Goal: Information Seeking & Learning: Learn about a topic

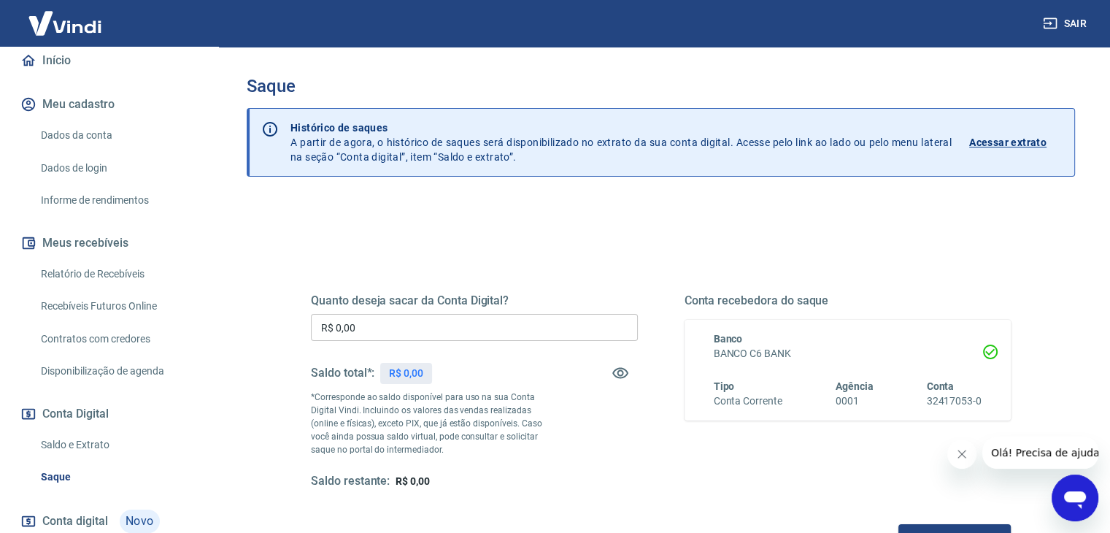
scroll to position [146, 0]
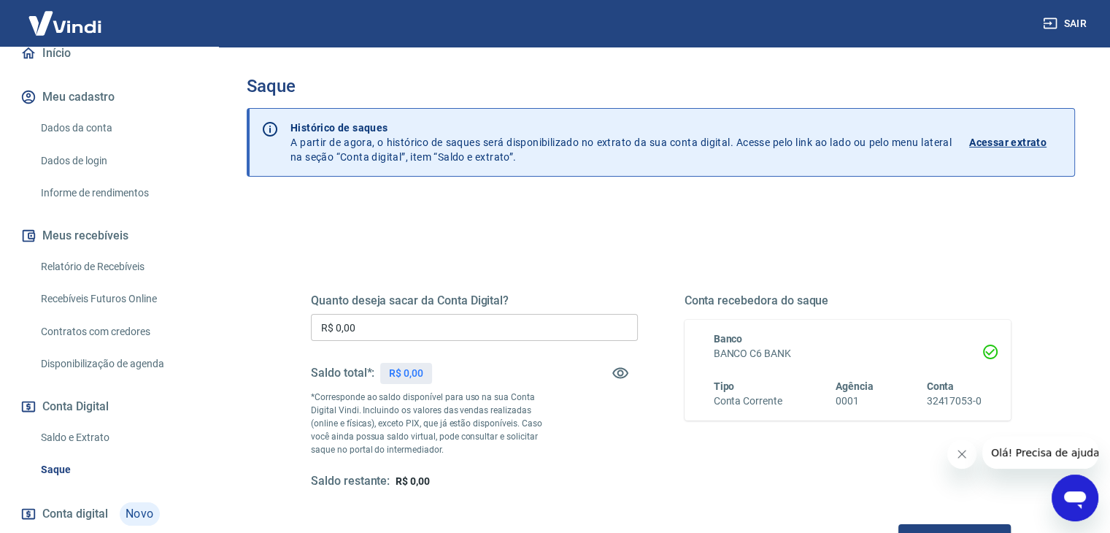
click at [69, 435] on link "Saldo e Extrato" at bounding box center [118, 438] width 166 height 30
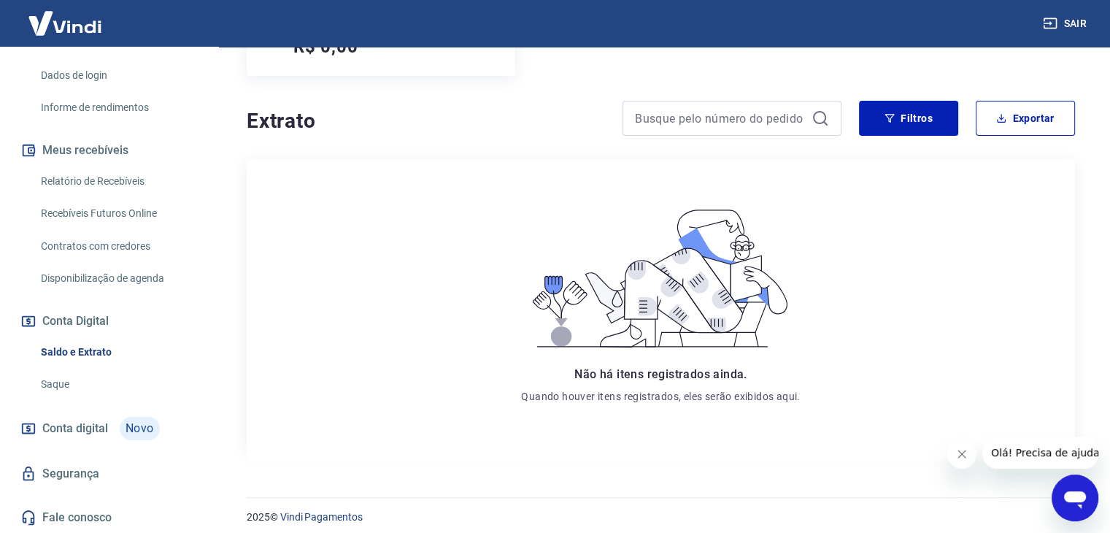
scroll to position [248, 0]
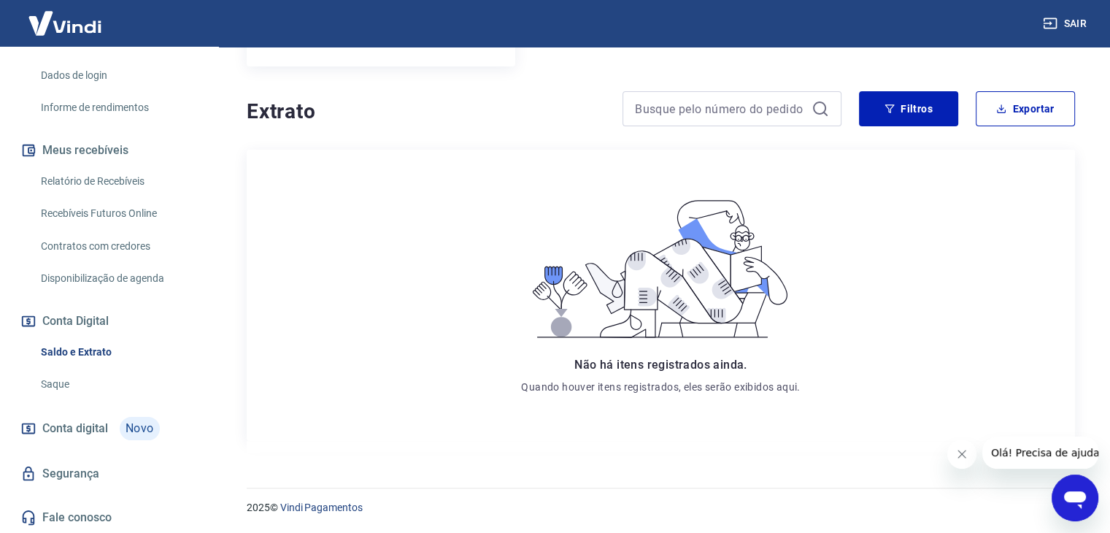
click at [1067, 18] on button "Sair" at bounding box center [1066, 23] width 53 height 27
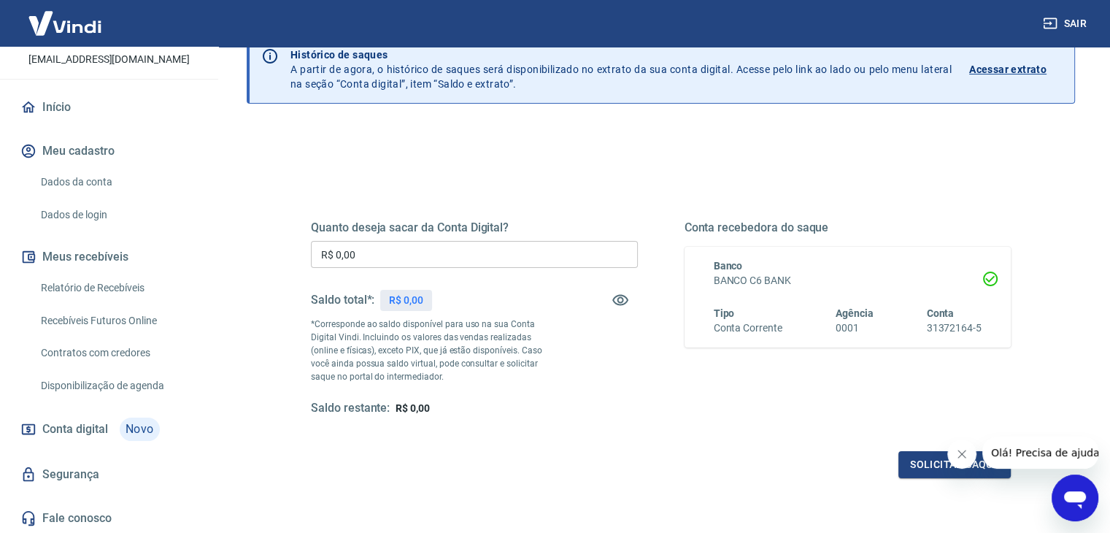
scroll to position [93, 0]
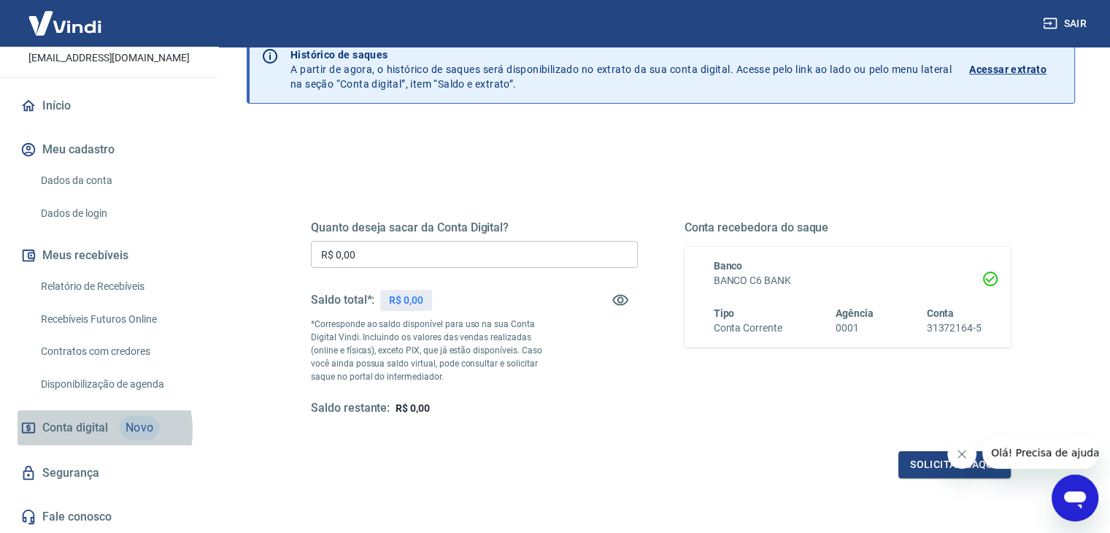
click at [81, 430] on span "Conta digital" at bounding box center [75, 427] width 66 height 20
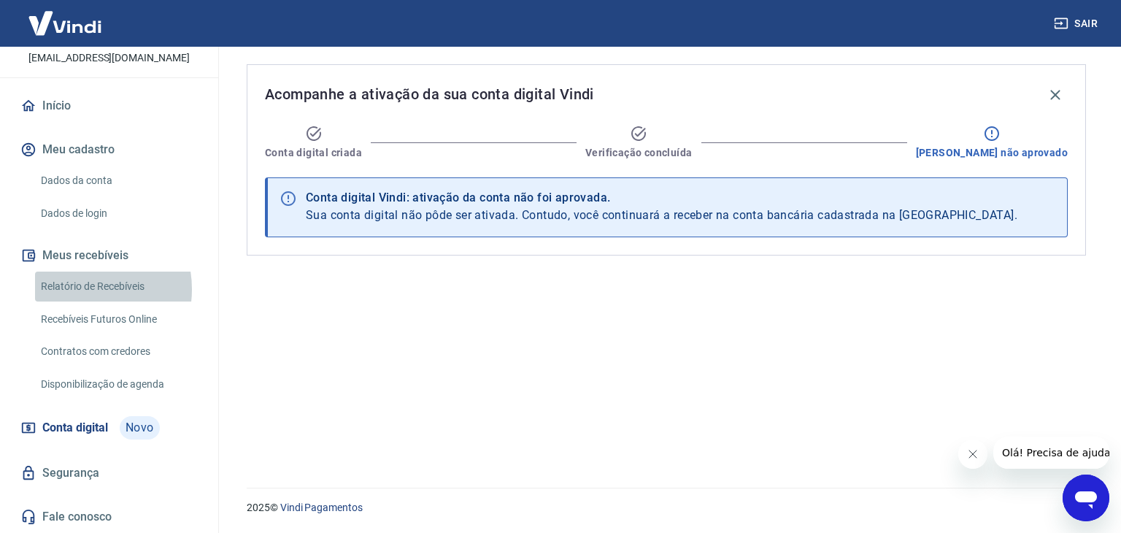
click at [78, 289] on link "Relatório de Recebíveis" at bounding box center [118, 286] width 166 height 30
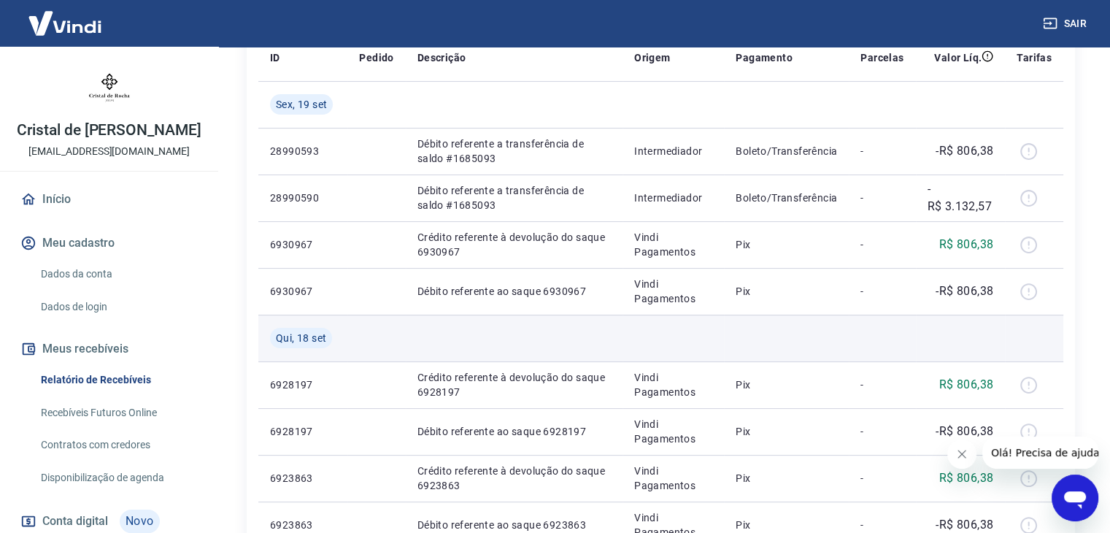
scroll to position [146, 0]
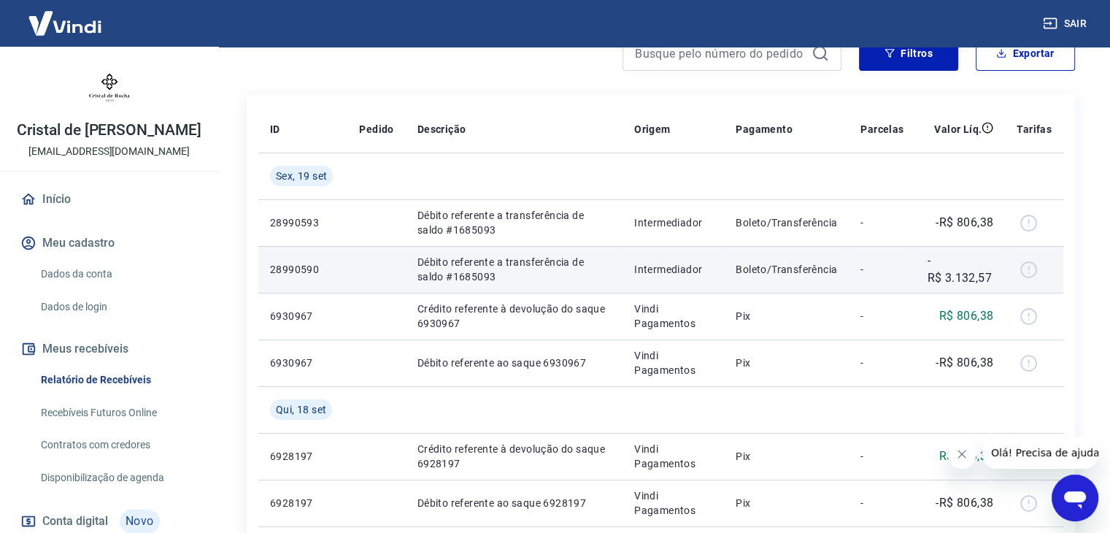
click at [1030, 269] on div at bounding box center [1034, 269] width 35 height 23
drag, startPoint x: 826, startPoint y: 269, endPoint x: 722, endPoint y: 272, distance: 103.7
click at [722, 272] on tr "28990590 Débito referente a transferência de saldo #1685093 Intermediador Bolet…" at bounding box center [660, 269] width 805 height 47
click at [722, 270] on td "Intermediador" at bounding box center [672, 269] width 101 height 47
drag, startPoint x: 717, startPoint y: 271, endPoint x: 1050, endPoint y: 288, distance: 333.2
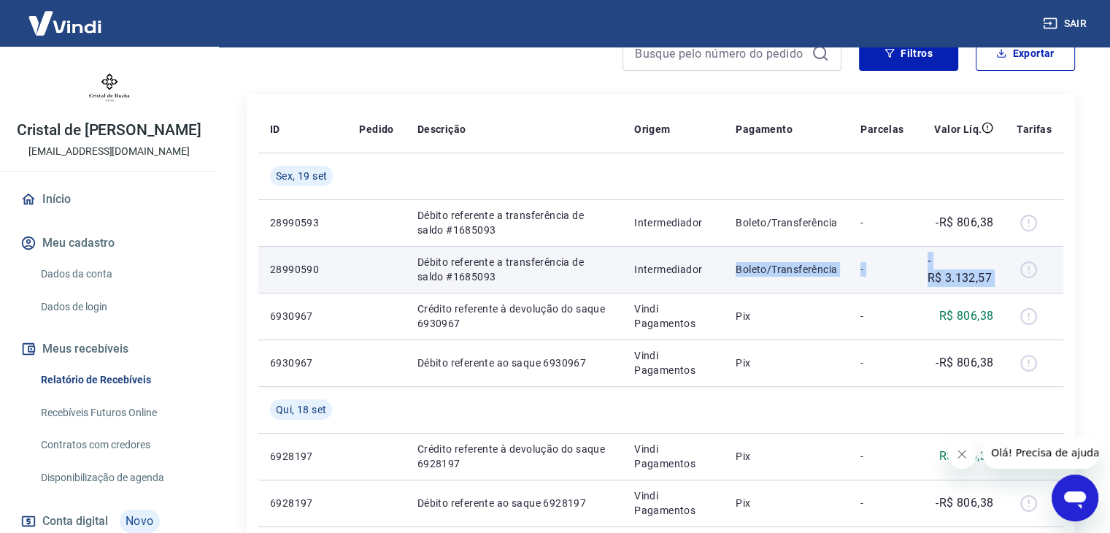
click at [1050, 288] on tr "28990590 Débito referente a transferência de saldo #1685093 Intermediador Bolet…" at bounding box center [660, 269] width 805 height 47
click at [1051, 276] on div at bounding box center [1034, 269] width 35 height 23
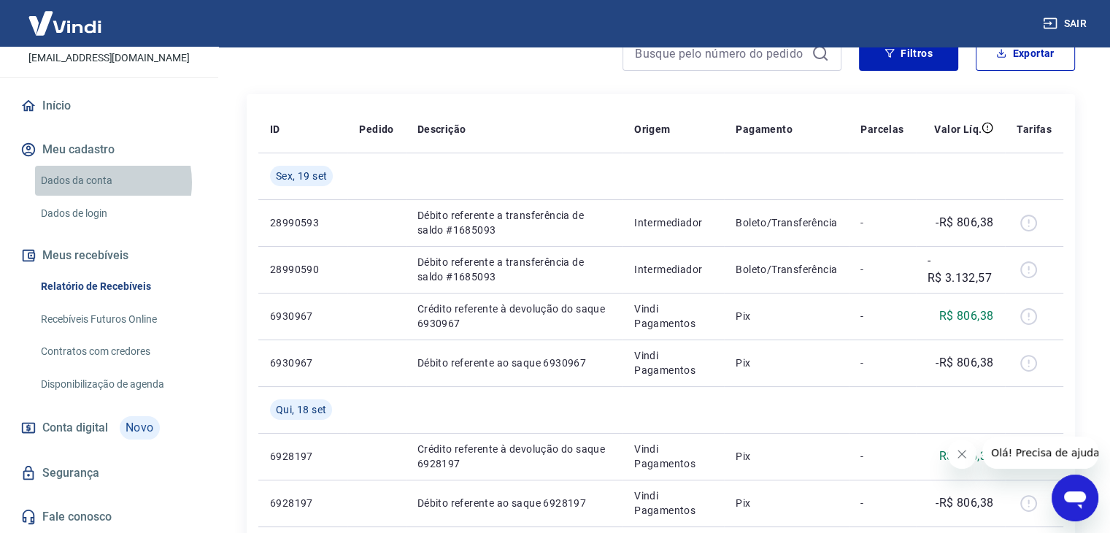
click at [90, 182] on link "Dados da conta" at bounding box center [118, 181] width 166 height 30
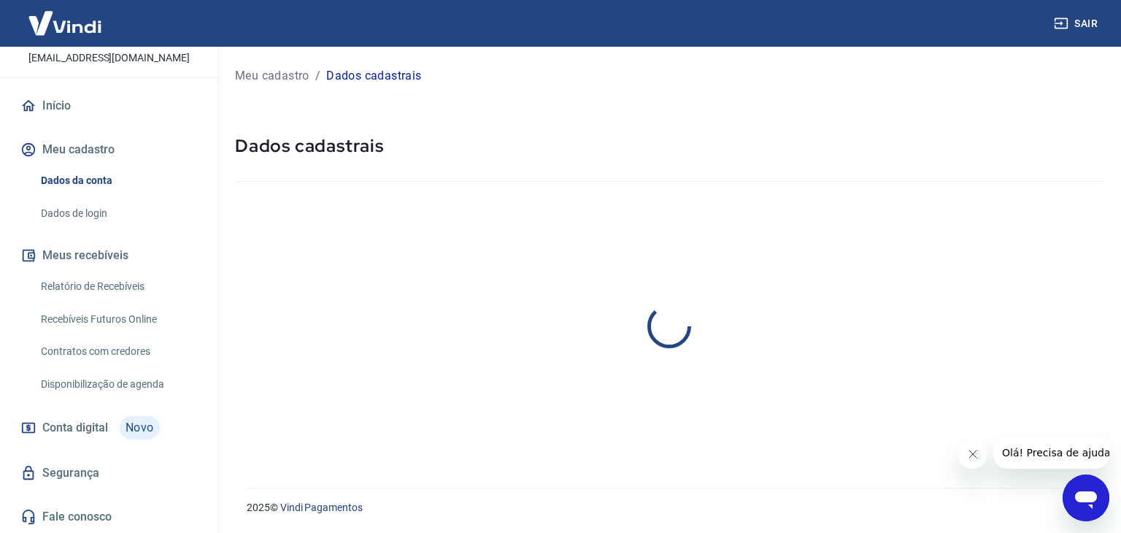
select select "SC"
select select "business"
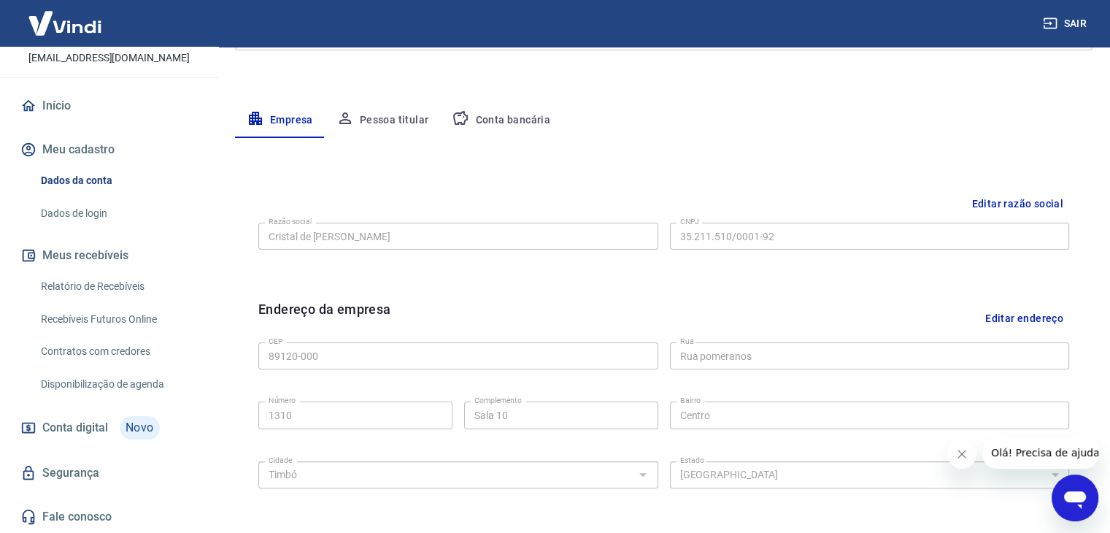
scroll to position [219, 0]
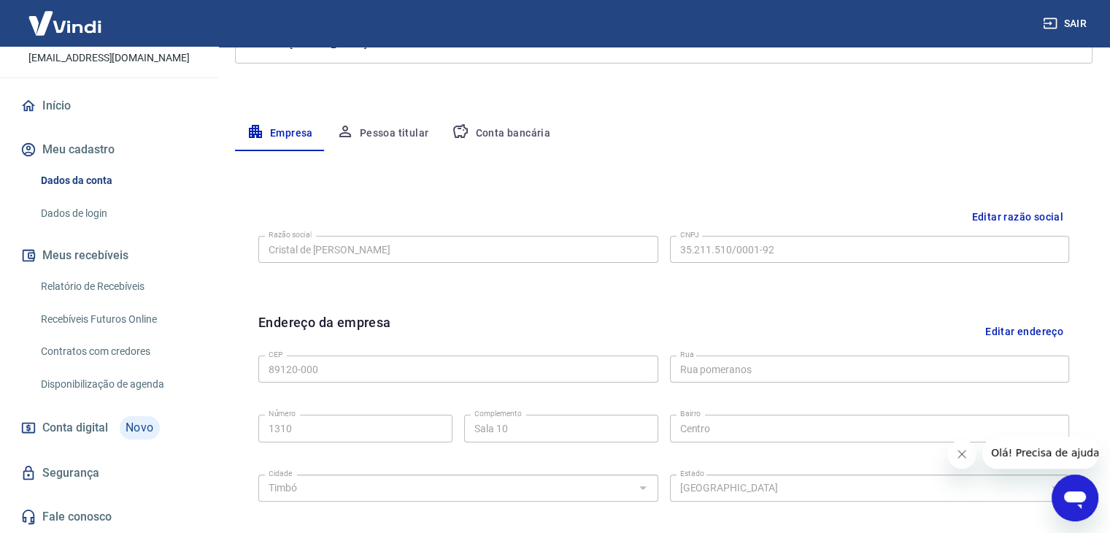
click at [477, 134] on button "Conta bancária" at bounding box center [501, 133] width 122 height 35
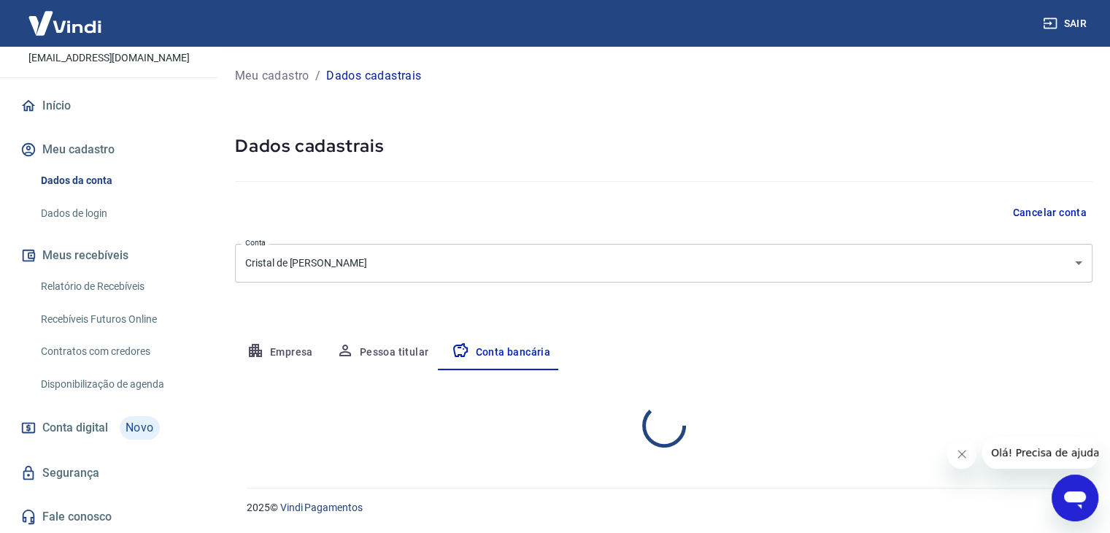
scroll to position [0, 0]
select select "1"
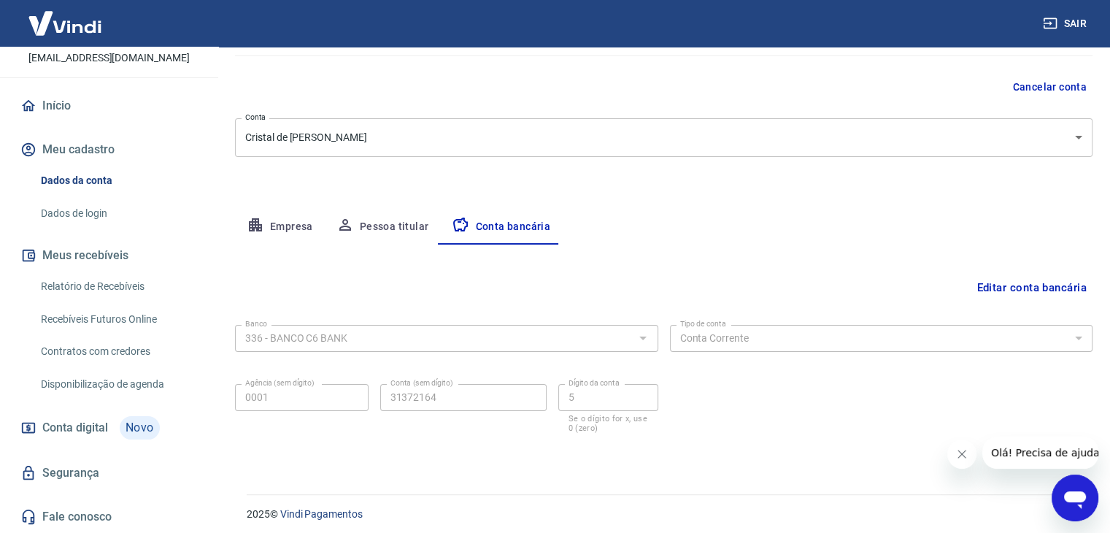
scroll to position [131, 0]
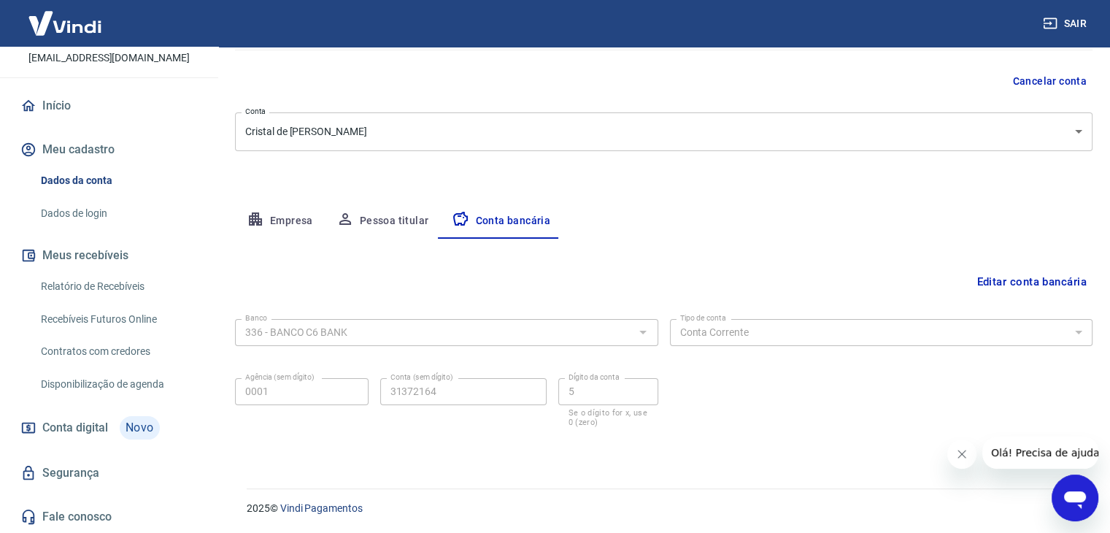
click at [89, 293] on link "Relatório de Recebíveis" at bounding box center [118, 286] width 166 height 30
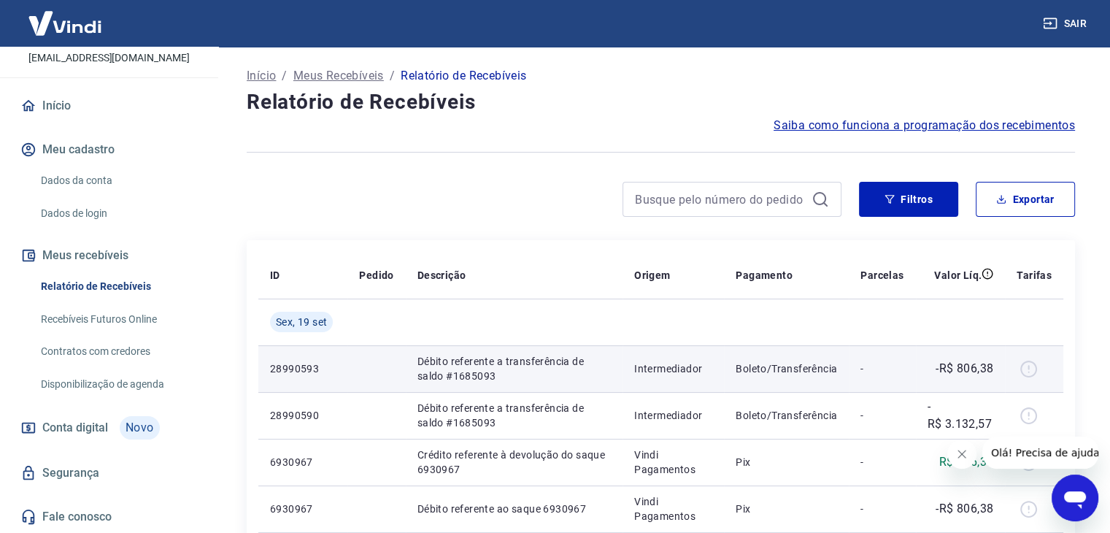
scroll to position [146, 0]
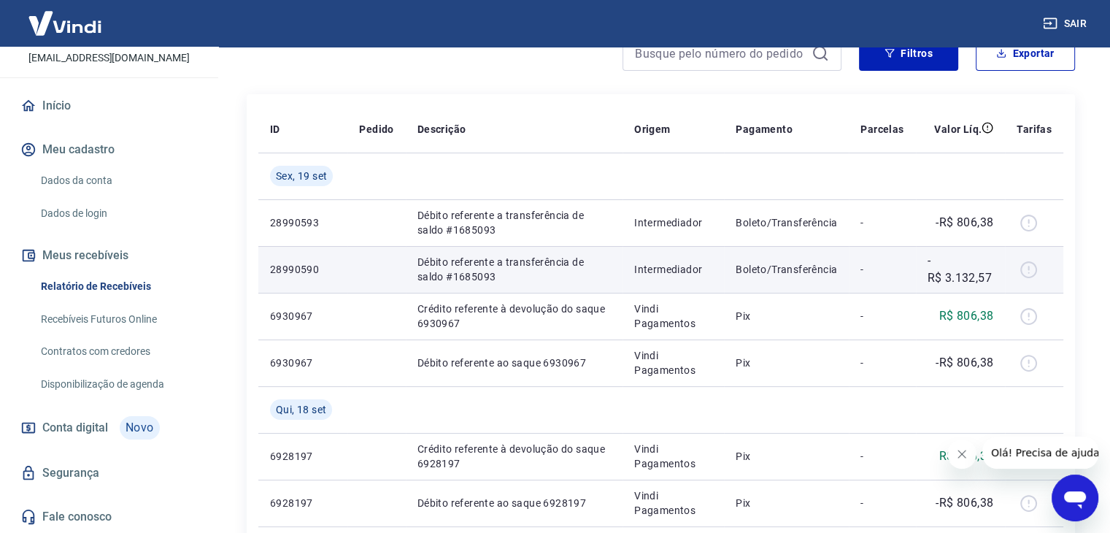
click at [1025, 273] on div at bounding box center [1034, 269] width 35 height 23
click at [811, 271] on p "Boleto/Transferência" at bounding box center [786, 269] width 101 height 15
click at [858, 271] on td "-" at bounding box center [882, 269] width 66 height 47
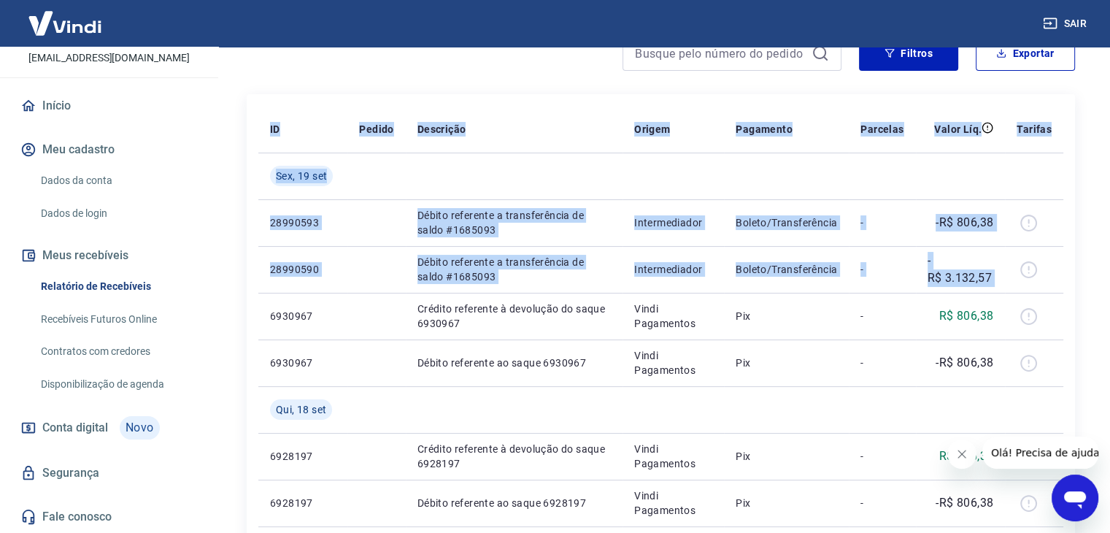
drag, startPoint x: 929, startPoint y: 273, endPoint x: 248, endPoint y: 202, distance: 684.5
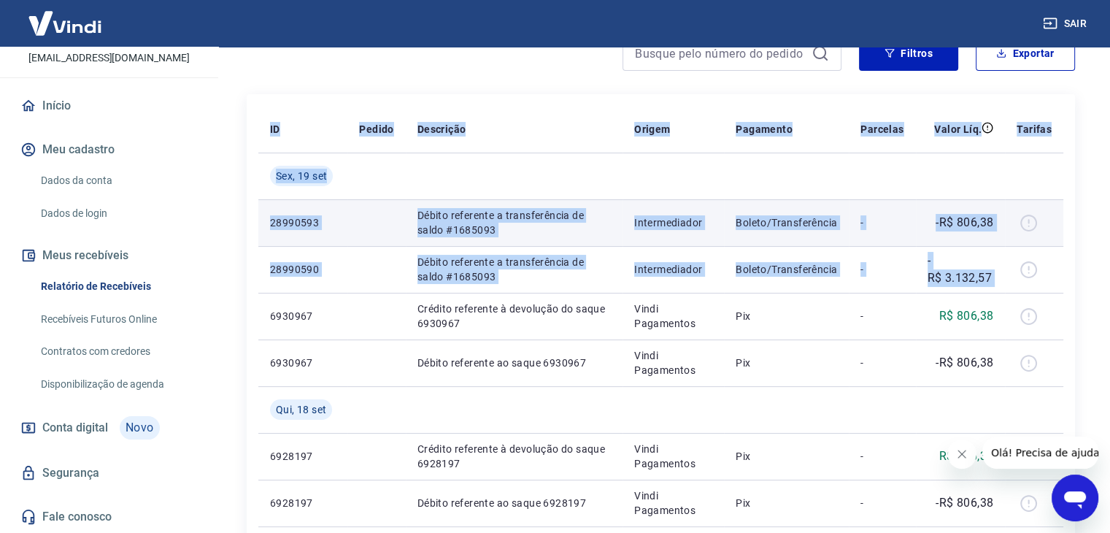
click at [493, 217] on p "Débito referente a transferência de saldo #1685093" at bounding box center [513, 222] width 193 height 29
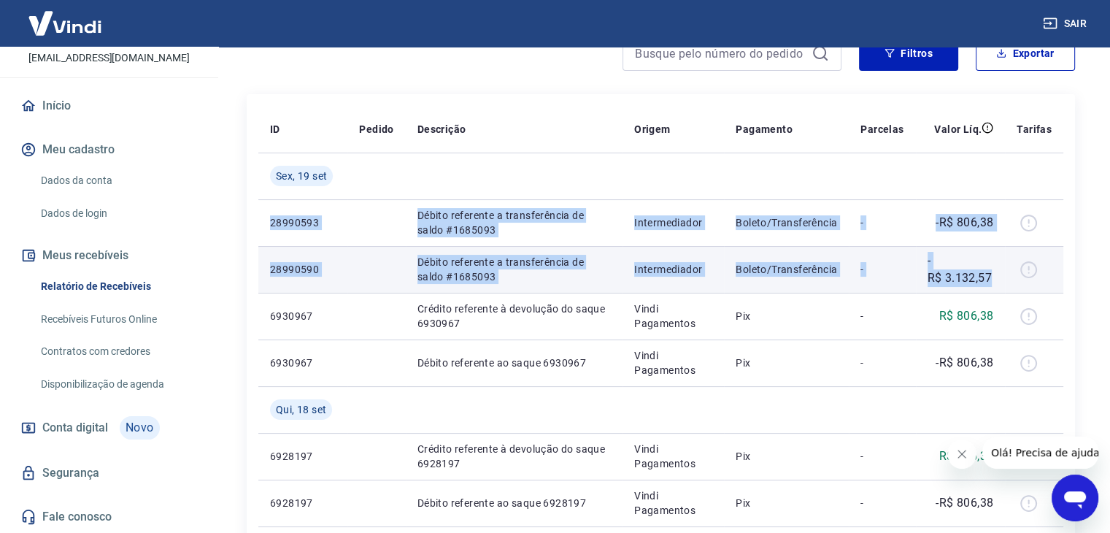
drag, startPoint x: 260, startPoint y: 220, endPoint x: 999, endPoint y: 275, distance: 741.3
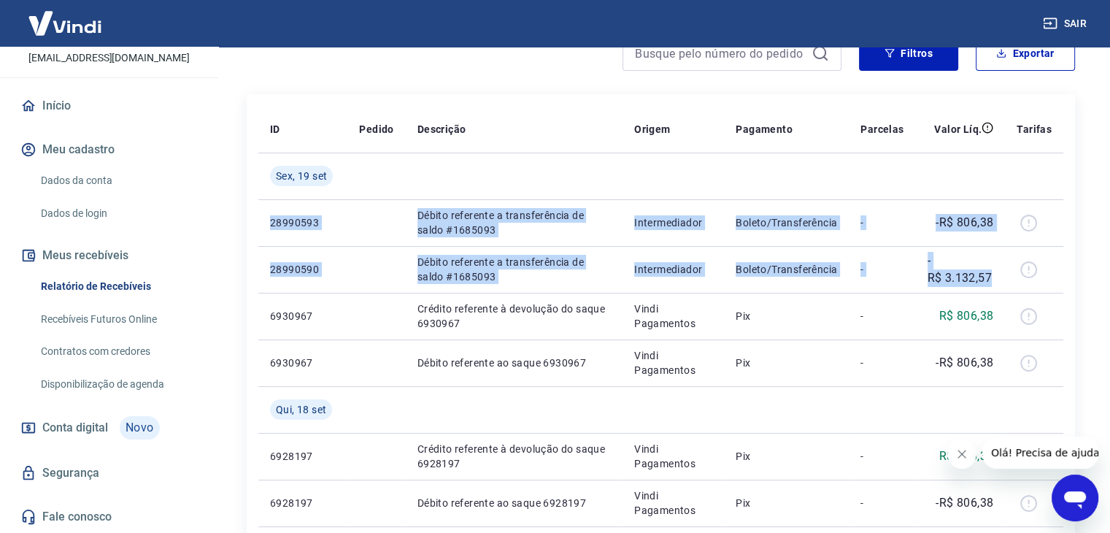
scroll to position [73, 0]
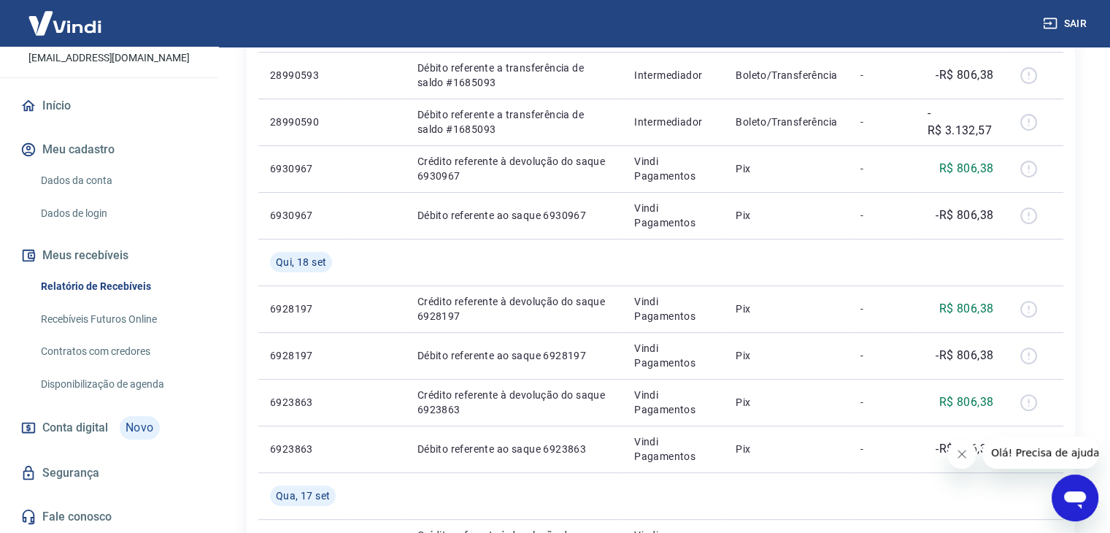
scroll to position [292, 0]
click at [1065, 12] on button "Sair" at bounding box center [1066, 23] width 53 height 27
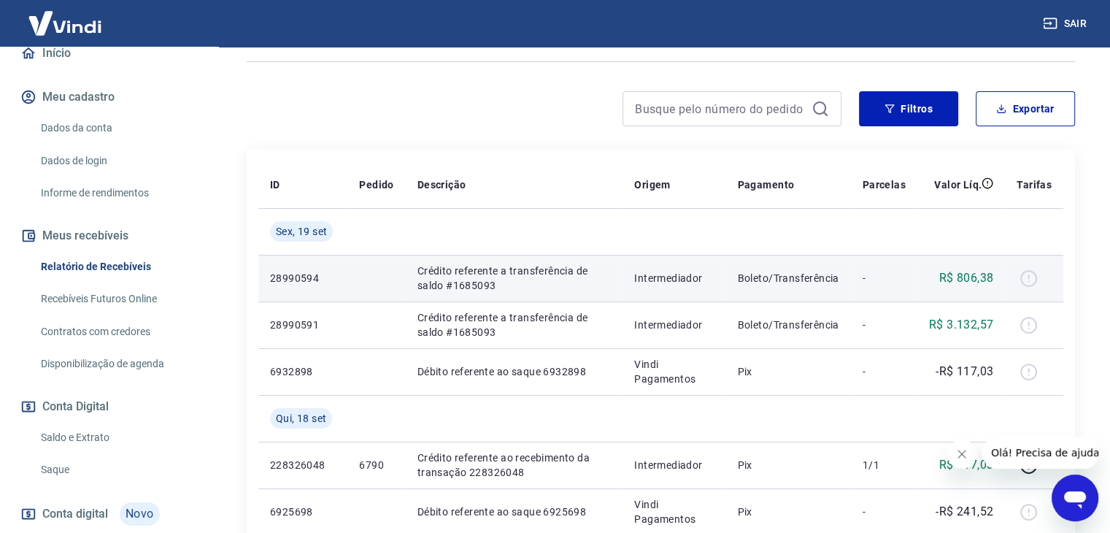
scroll to position [146, 0]
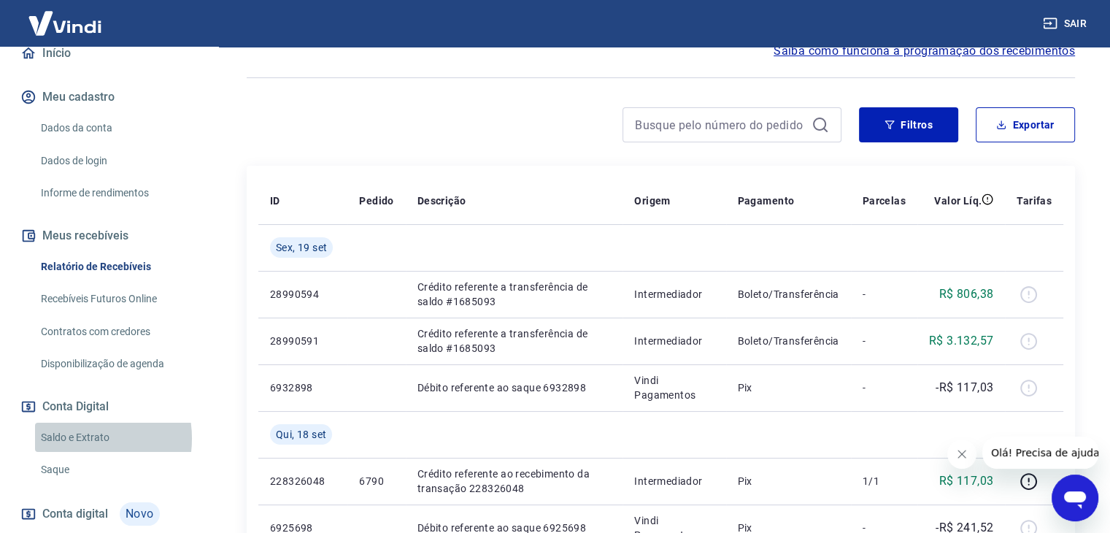
click at [72, 438] on link "Saldo e Extrato" at bounding box center [118, 438] width 166 height 30
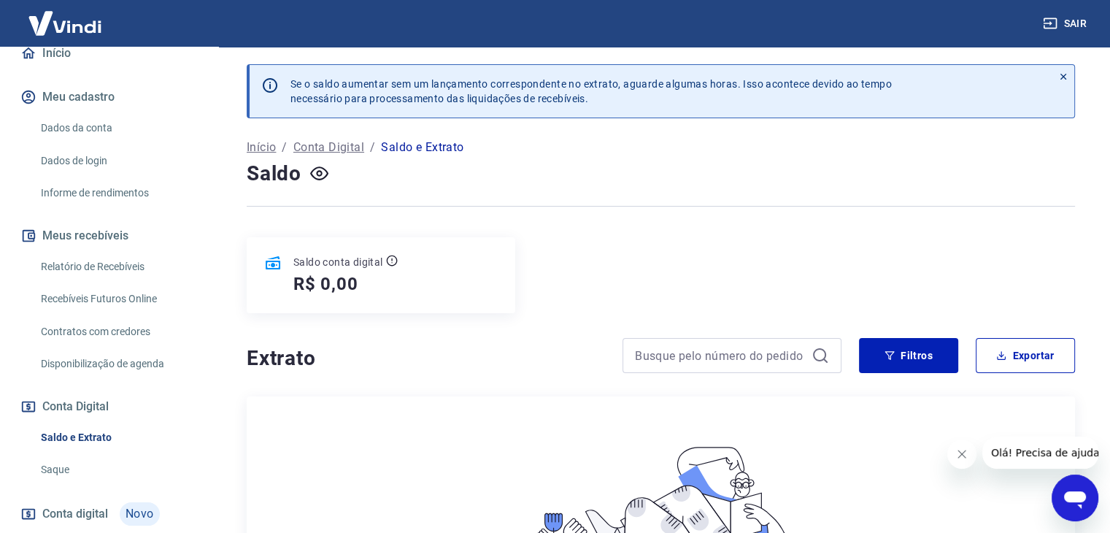
scroll to position [219, 0]
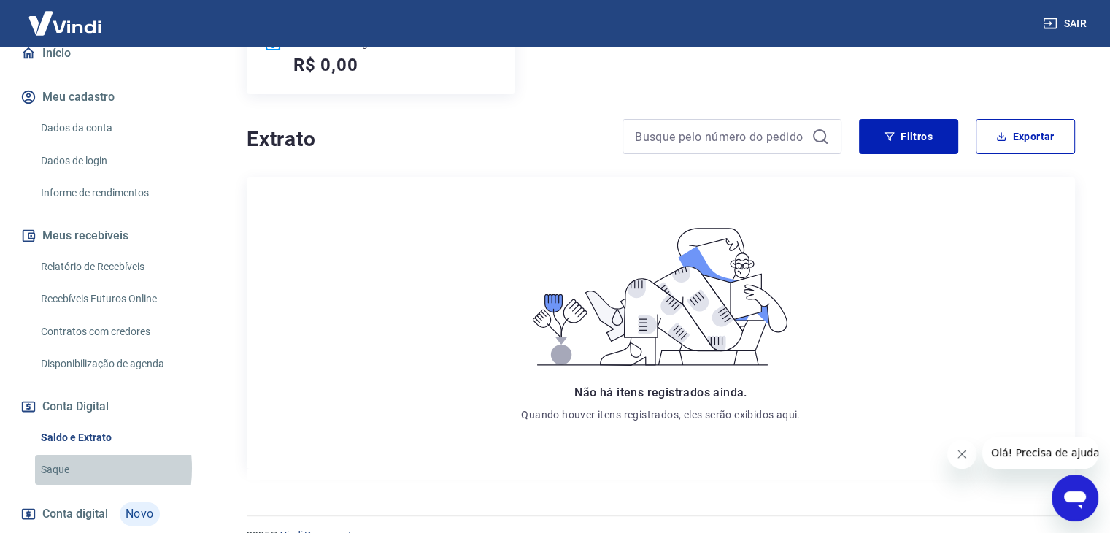
click at [50, 468] on link "Saque" at bounding box center [118, 470] width 166 height 30
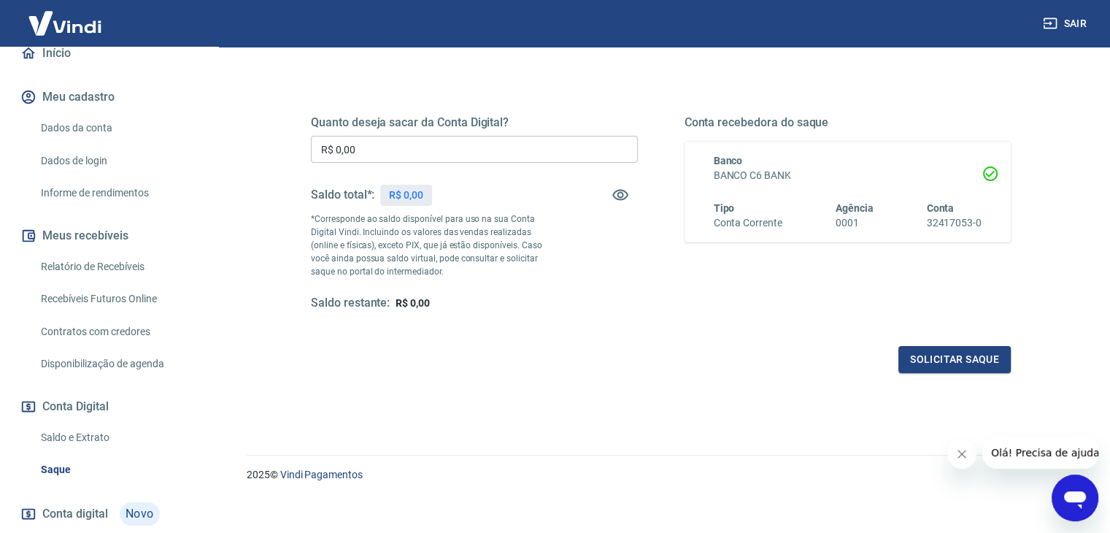
scroll to position [188, 0]
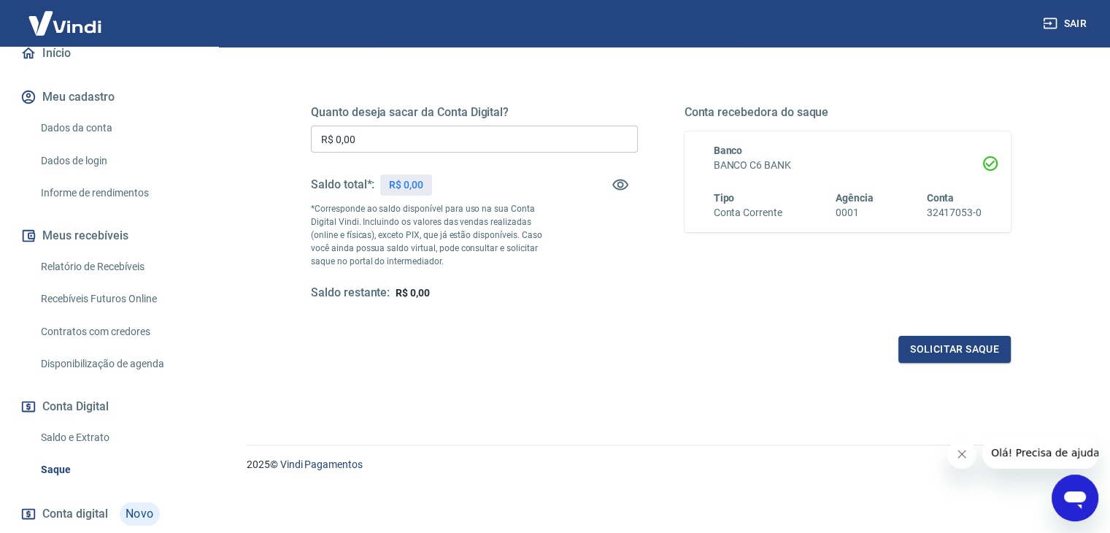
click at [64, 271] on link "Relatório de Recebíveis" at bounding box center [118, 267] width 166 height 30
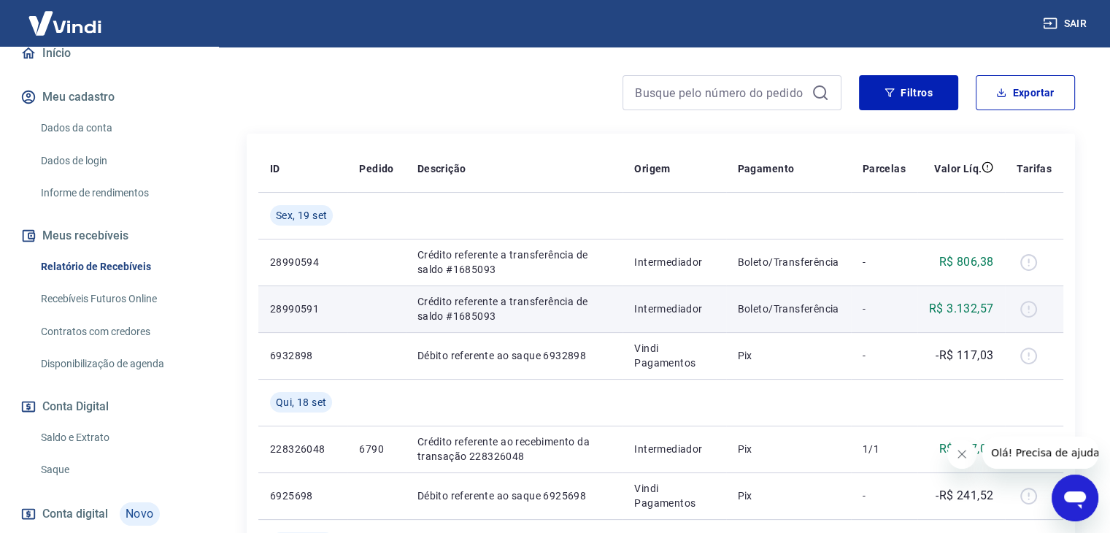
scroll to position [146, 0]
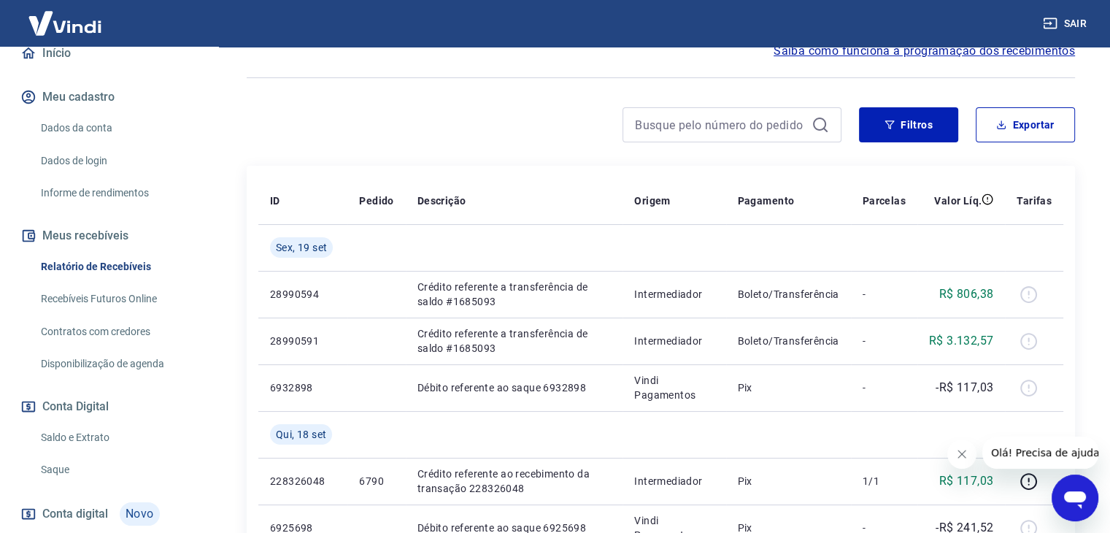
click at [240, 158] on div "Após o envio das liquidações aparecerem no Relatório de Recebíveis, elas podem …" at bounding box center [660, 361] width 863 height 921
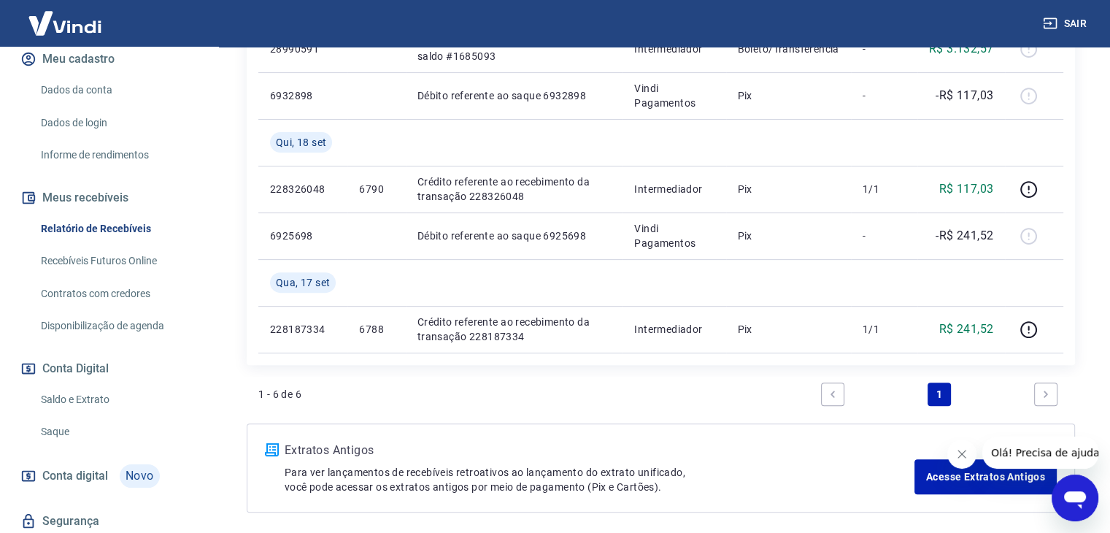
scroll to position [219, 0]
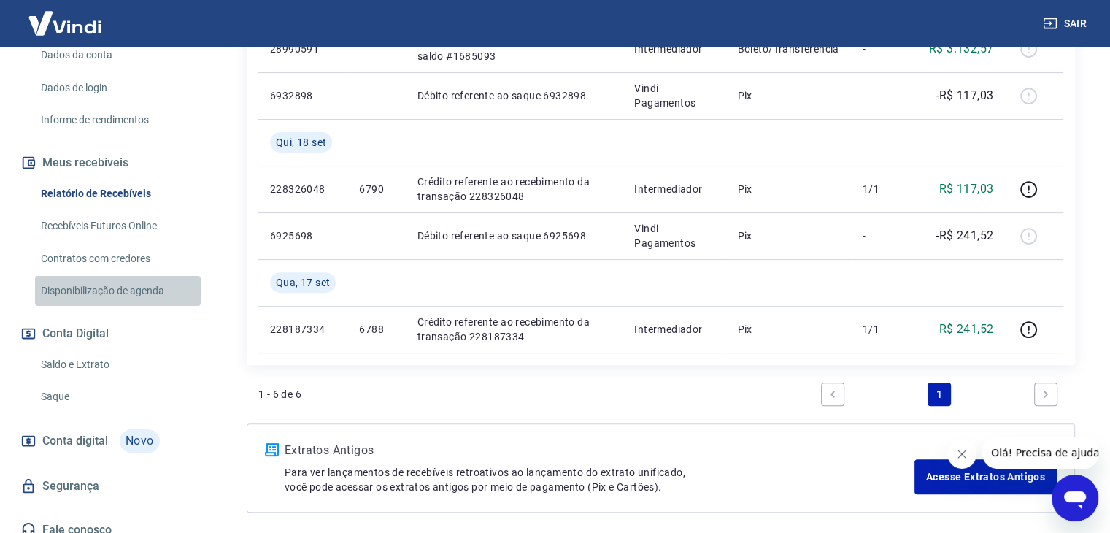
click at [134, 296] on link "Disponibilização de agenda" at bounding box center [118, 291] width 166 height 30
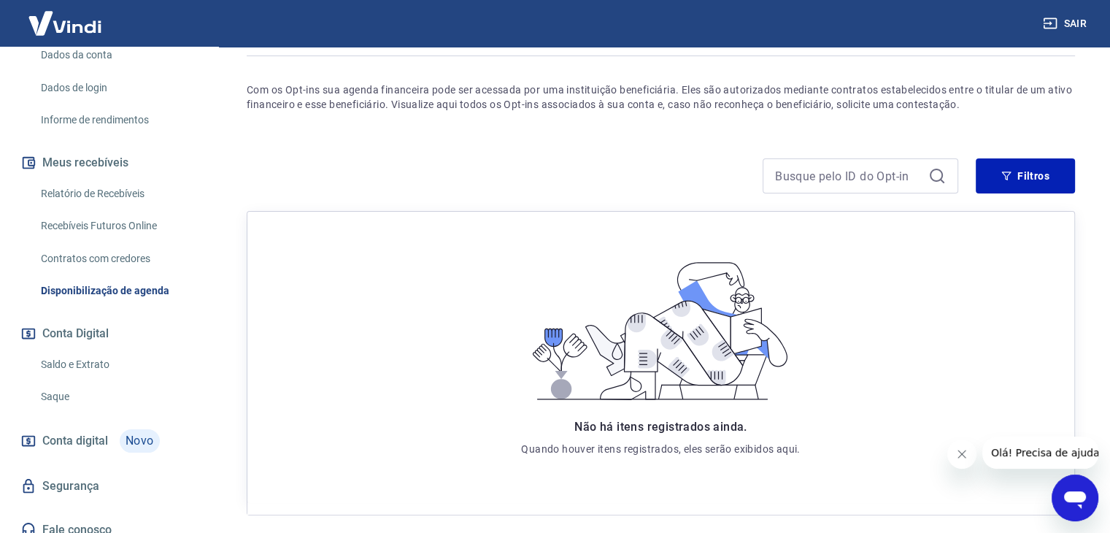
scroll to position [73, 0]
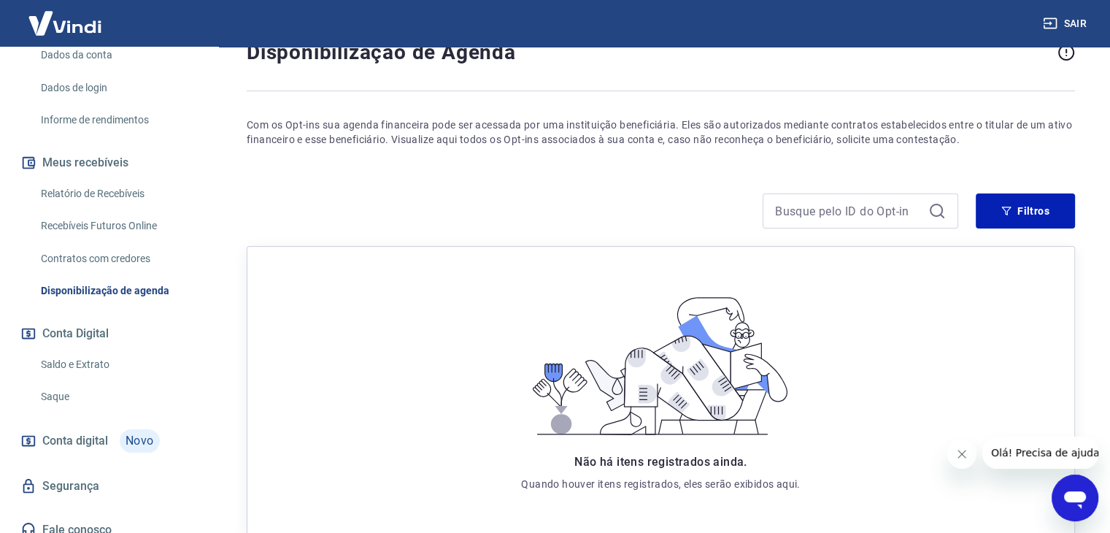
click at [106, 256] on link "Contratos com credores" at bounding box center [118, 259] width 166 height 30
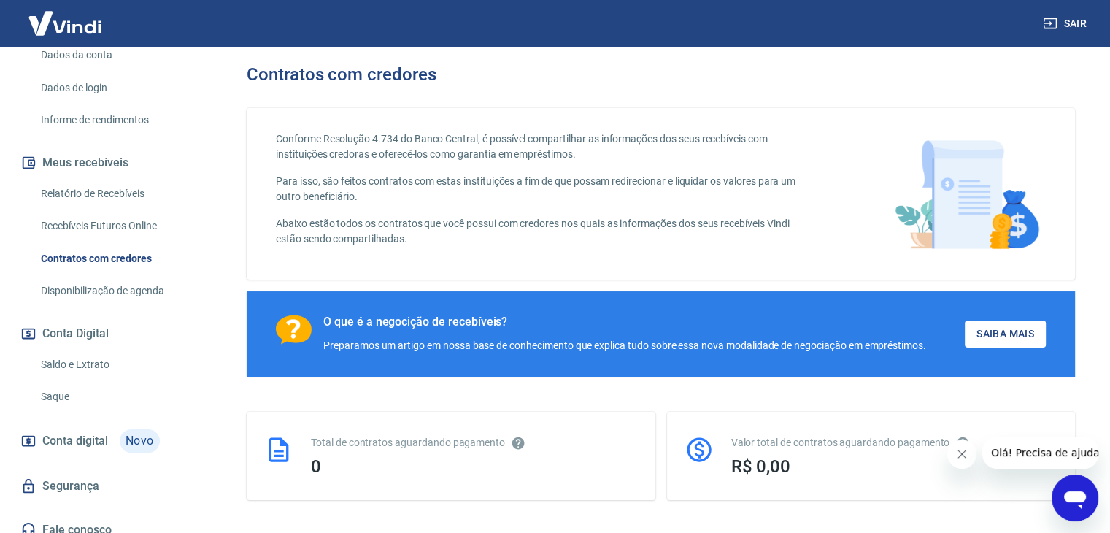
click at [76, 225] on link "Recebíveis Futuros Online" at bounding box center [118, 226] width 166 height 30
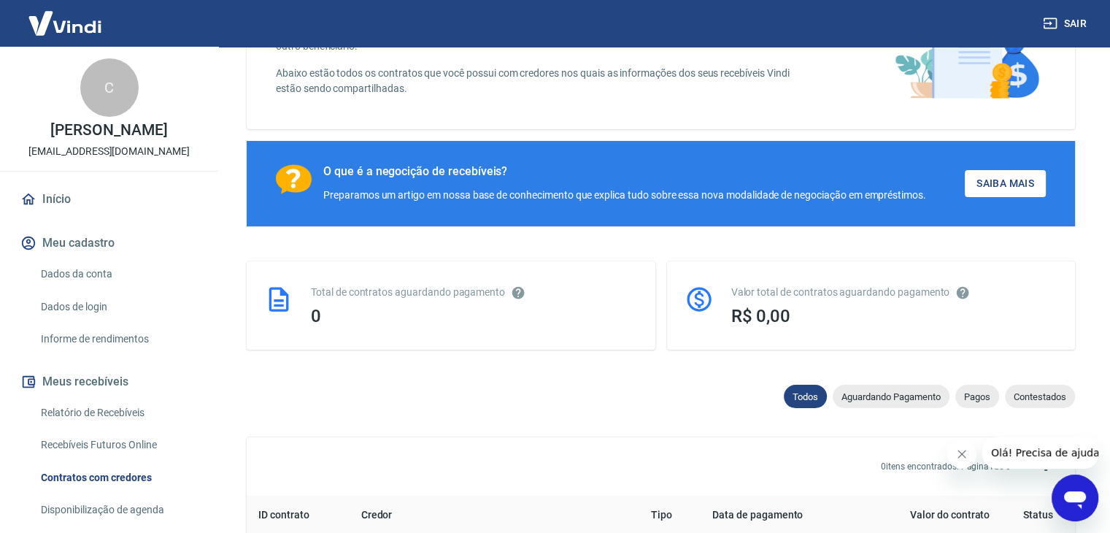
scroll to position [146, 0]
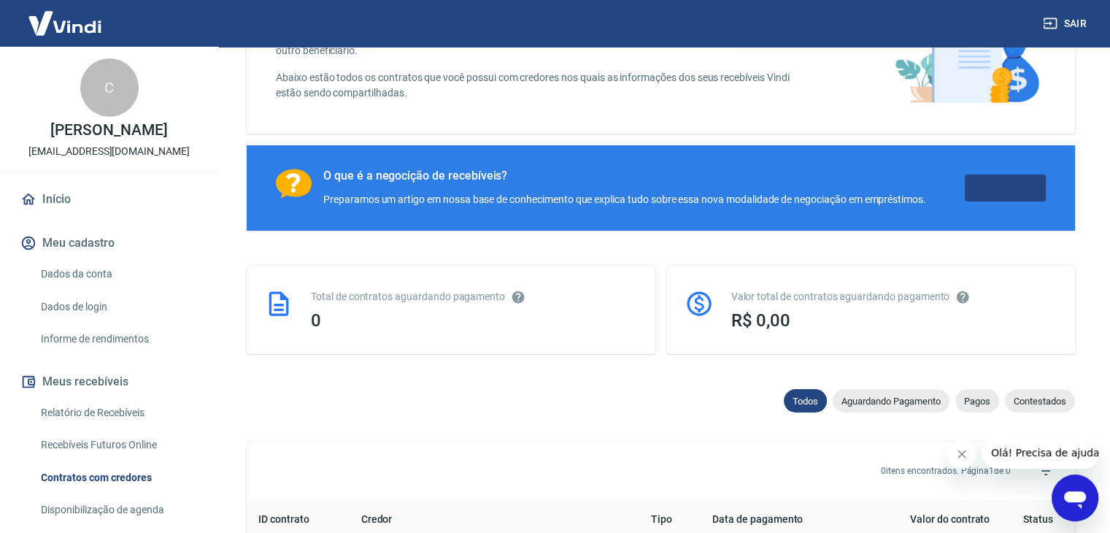
click at [979, 193] on link "Saiba Mais" at bounding box center [1005, 187] width 81 height 27
